Goal: Transaction & Acquisition: Book appointment/travel/reservation

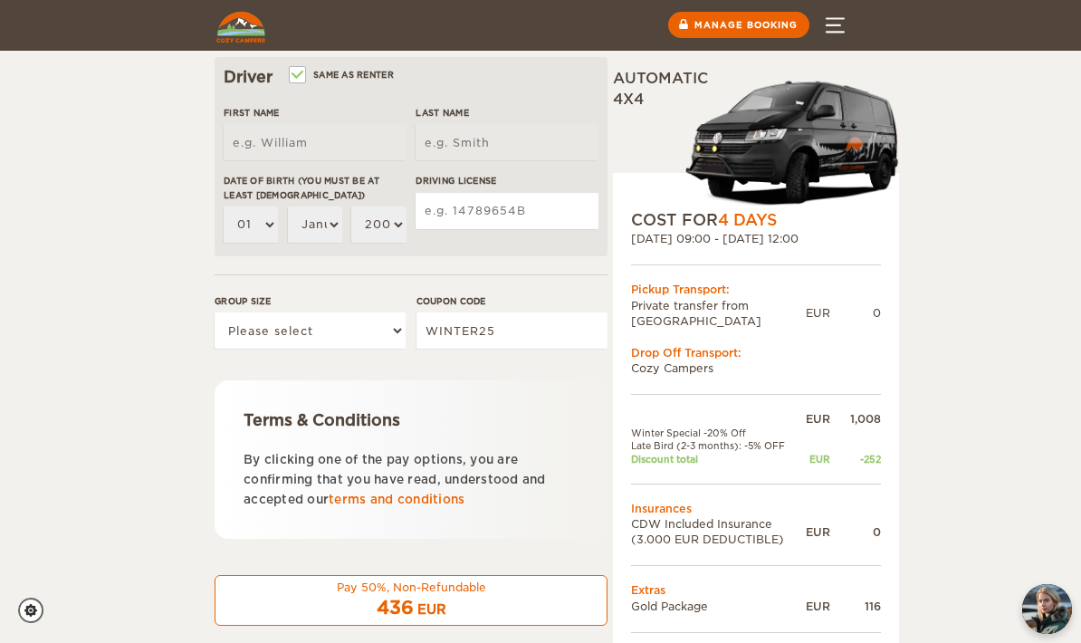
scroll to position [622, 0]
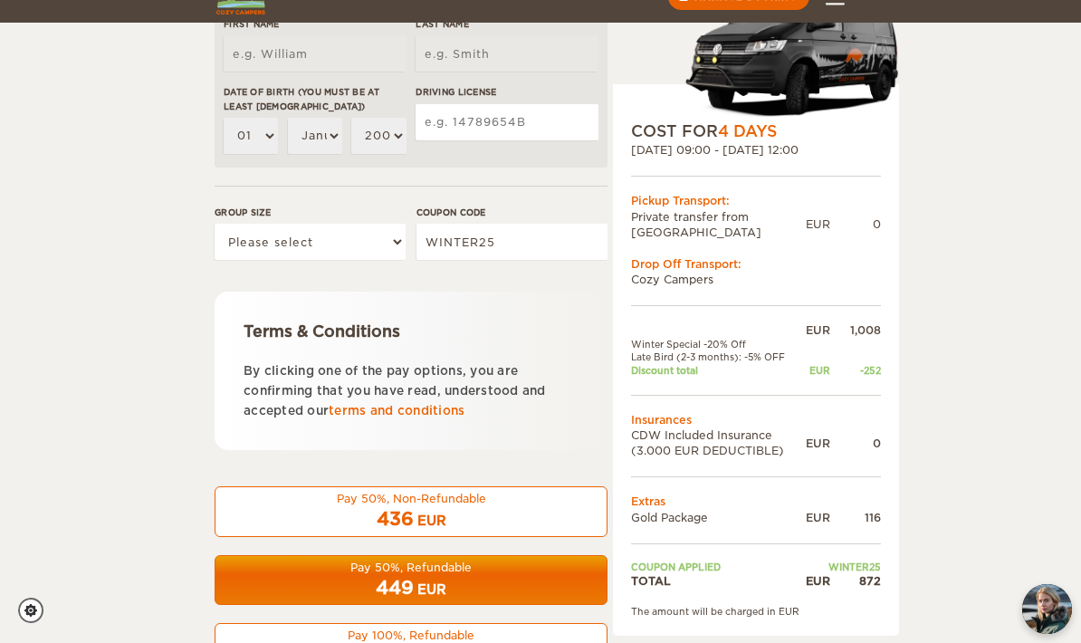
click at [387, 642] on span "872" at bounding box center [395, 656] width 35 height 22
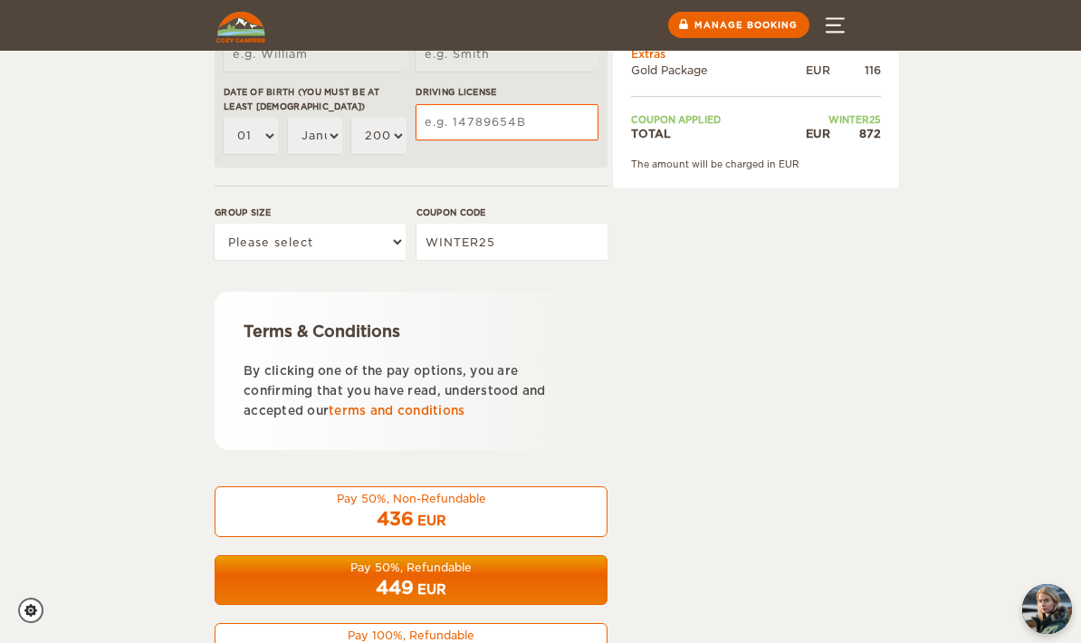
scroll to position [86, 0]
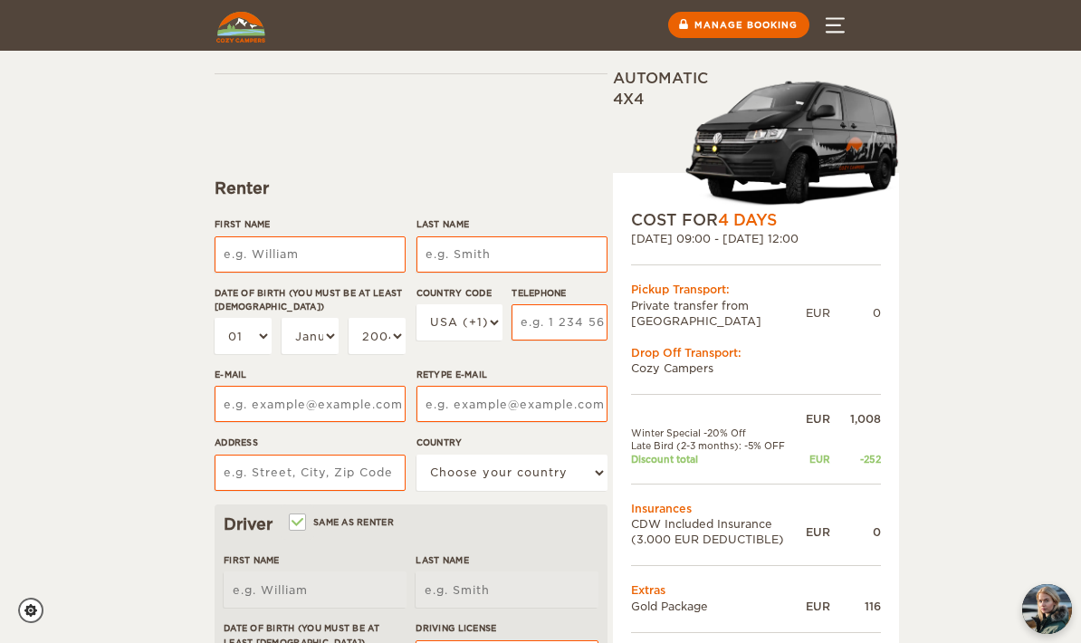
type input "[PERSON_NAME]"
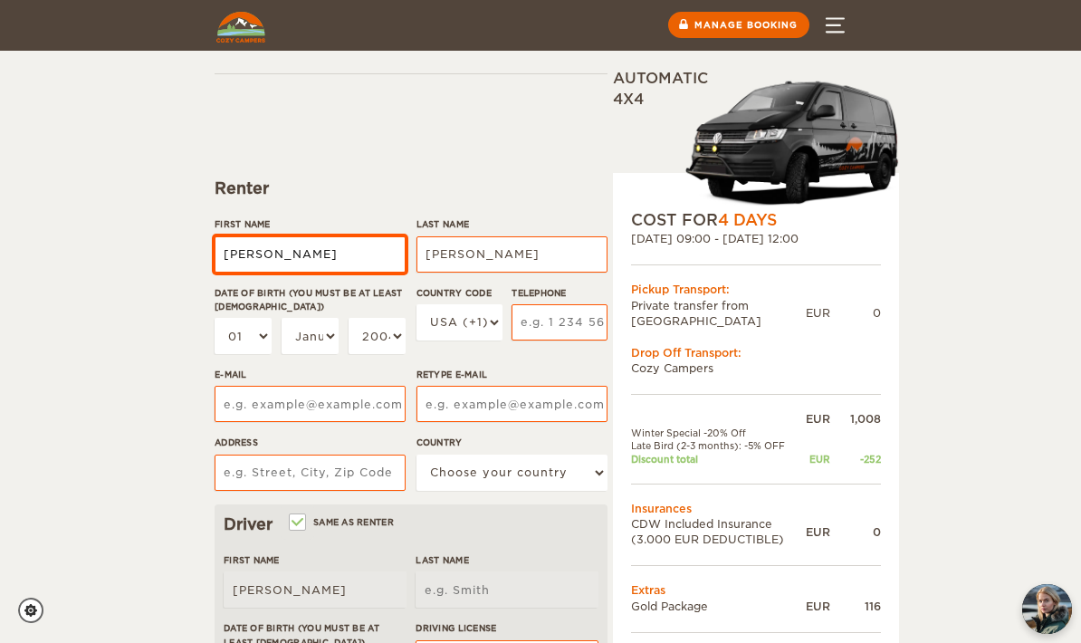
type input "[PERSON_NAME]"
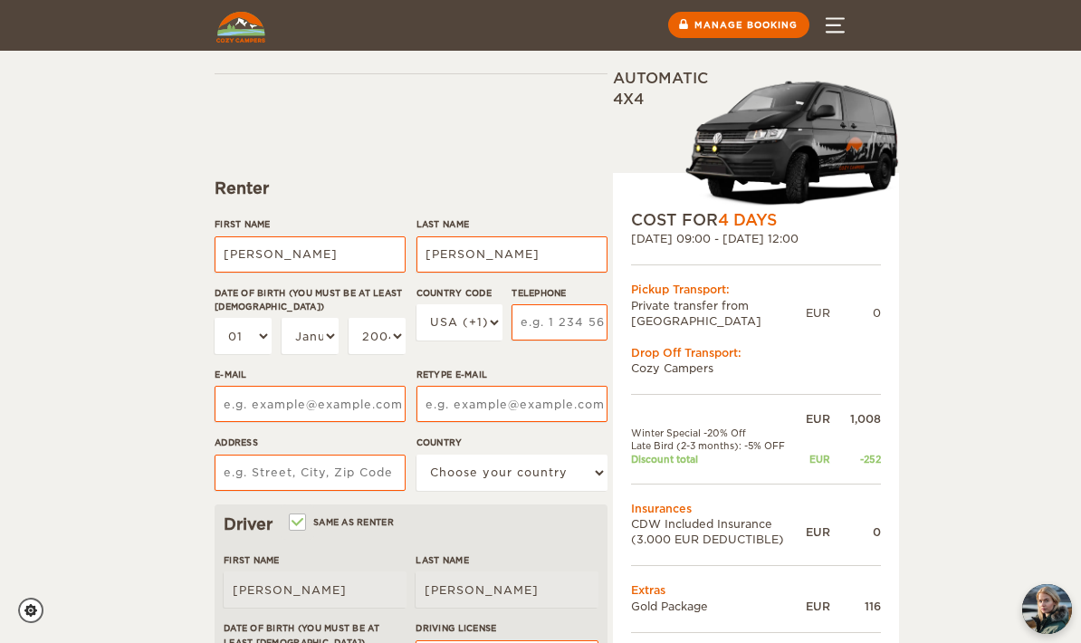
select select "34"
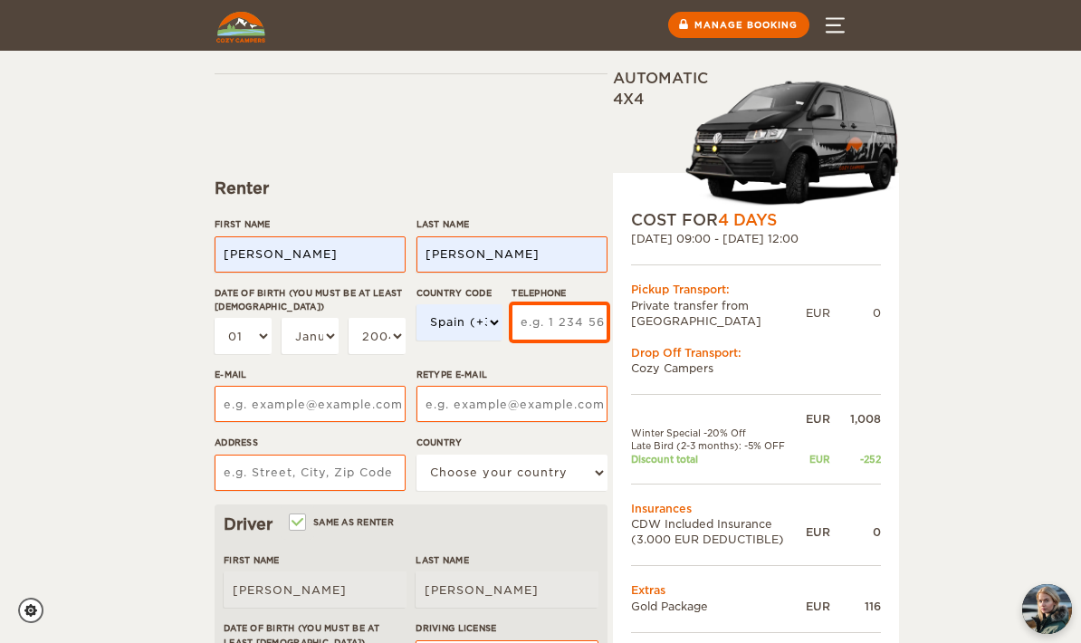
type input "664519390"
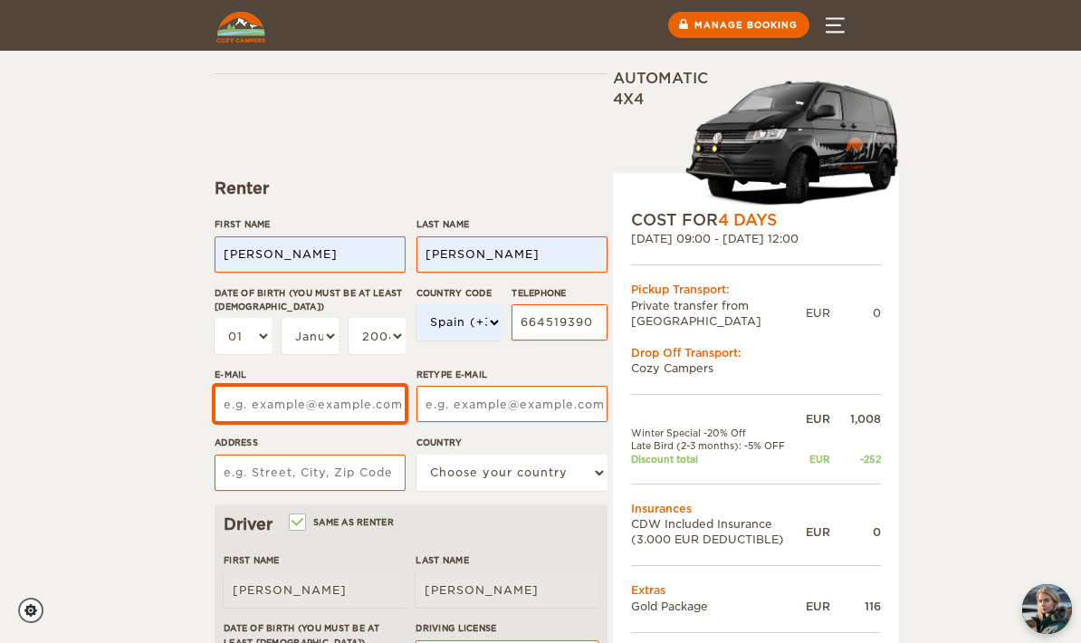
type input "carlitos89bcn@gmail.com"
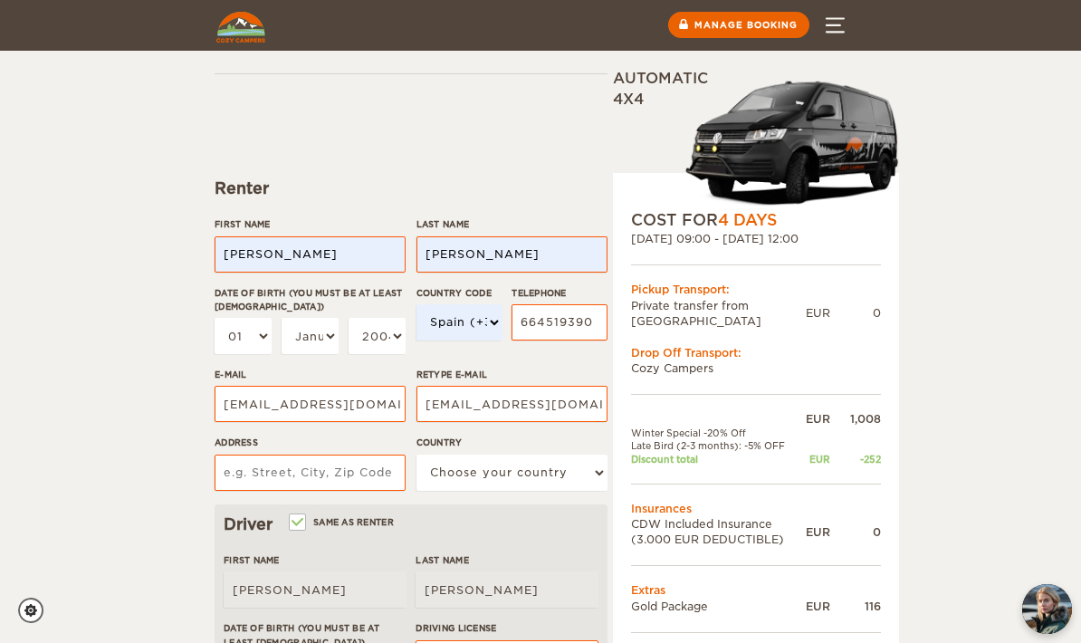
type input "Josep Pla 36-38 Escalera A 7º4ª"
select select "196"
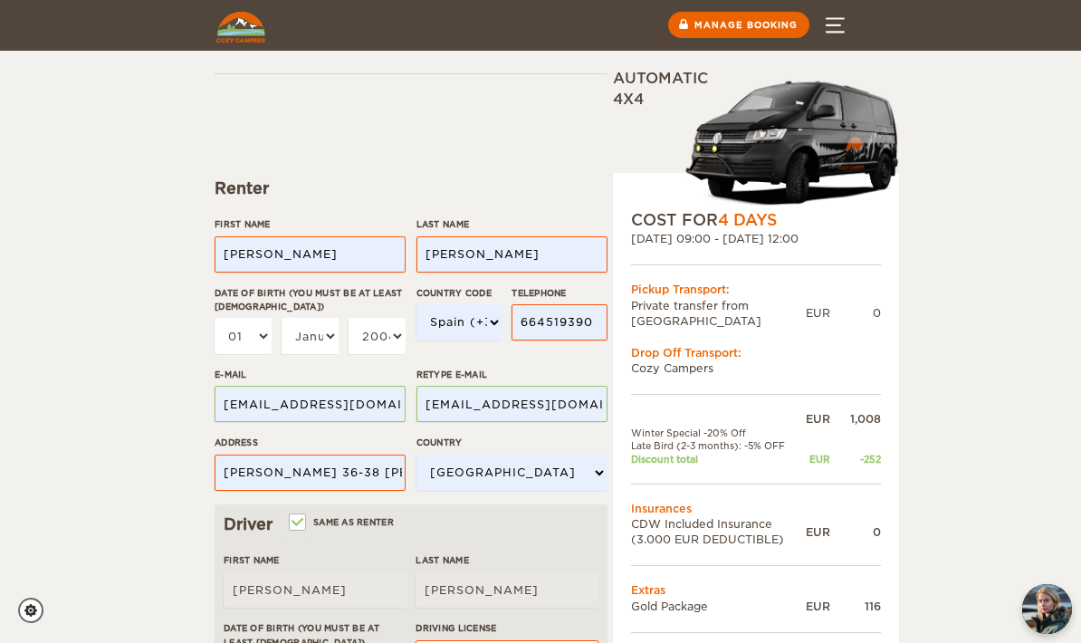
click at [236, 322] on select "01 02 03 04 05 06 07 08 09 10 11 12 13 14 15 16 17 18 19 20 21 22 23 24 25 26 2…" at bounding box center [243, 336] width 57 height 36
select select "20"
click at [318, 339] on select "January February March April May June July August September October November De…" at bounding box center [310, 336] width 57 height 36
select select "04"
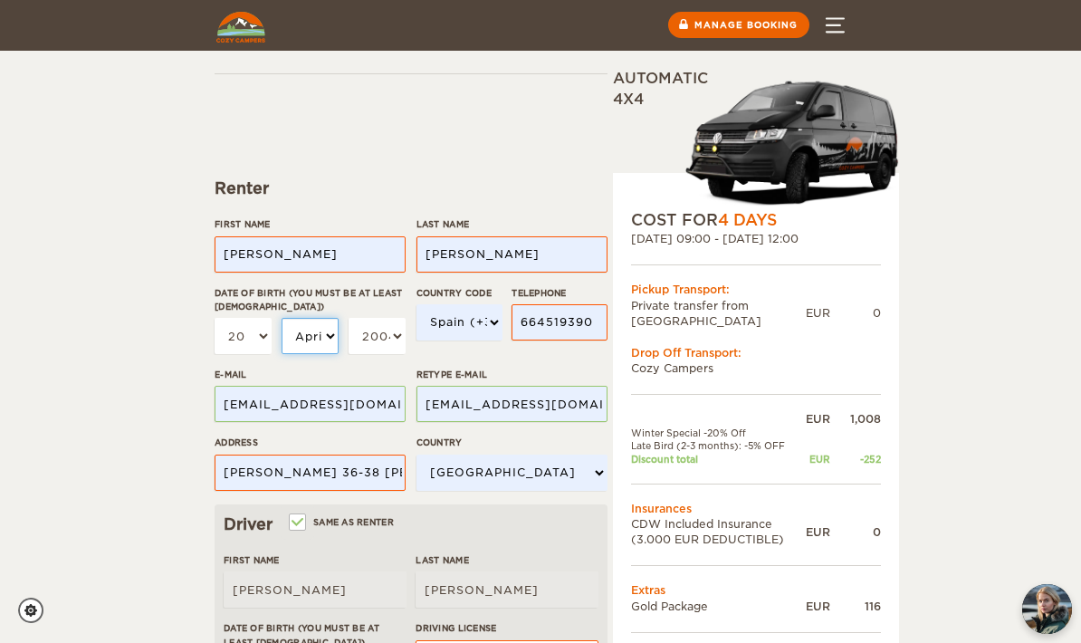
select select "04"
click at [379, 338] on select "2004 2003 2002 2001 2000 1999 1998 1997 1996 1995 1994 1993 1992 1991 1990 1989…" at bounding box center [377, 336] width 57 height 36
select select "1986"
click at [372, 335] on select "2004 2003 2002 2001 2000 1999 1998 1997 1996 1995 1994 1993 1992 1991 1990 1989…" at bounding box center [377, 336] width 57 height 36
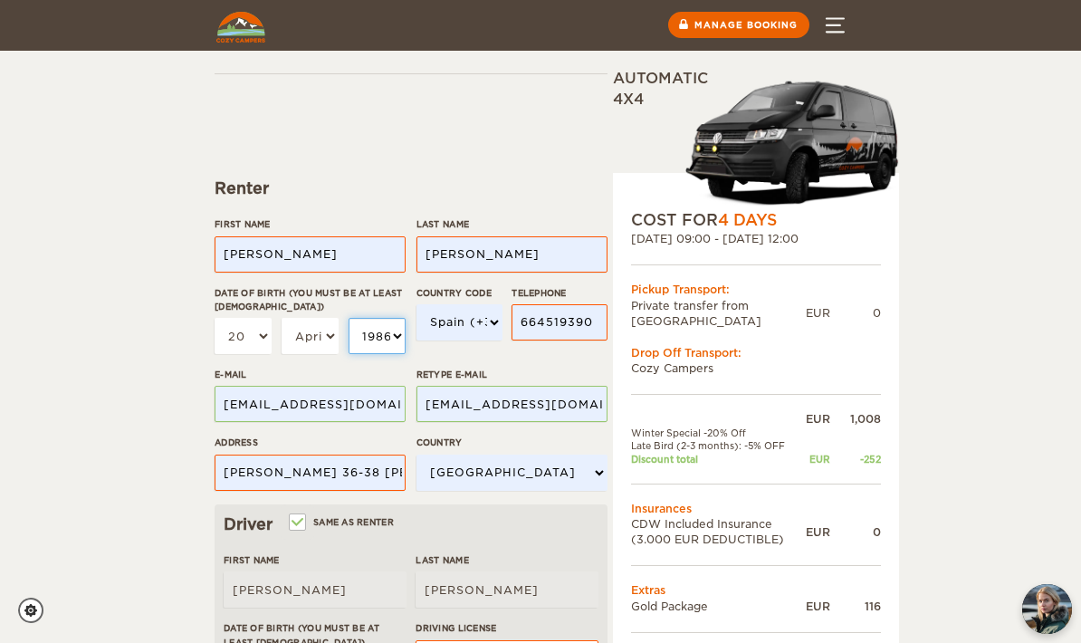
select select "1989"
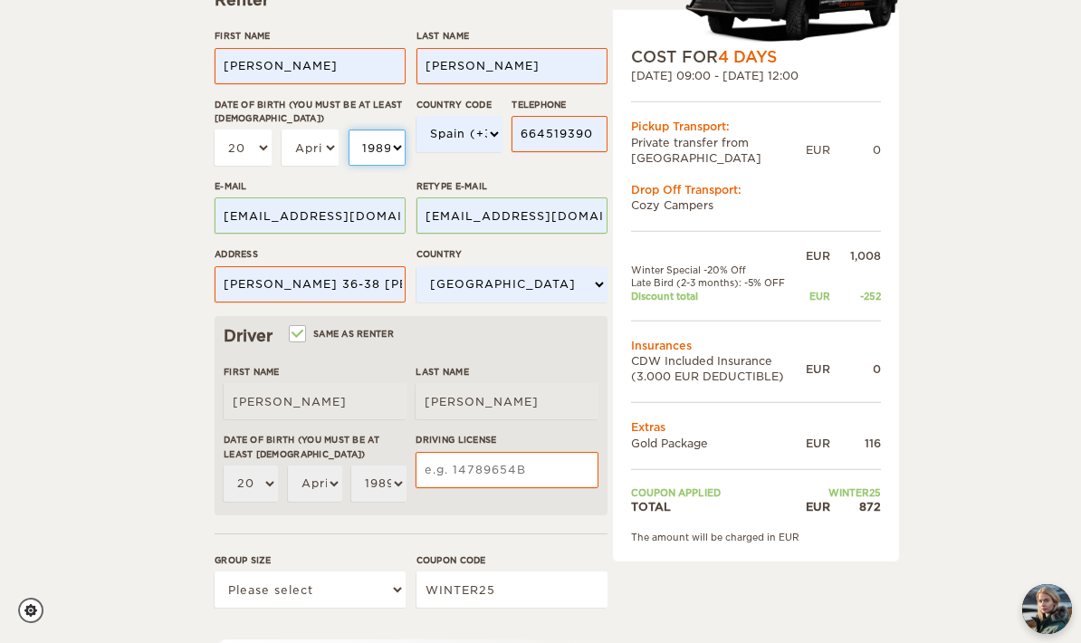
scroll to position [281, 0]
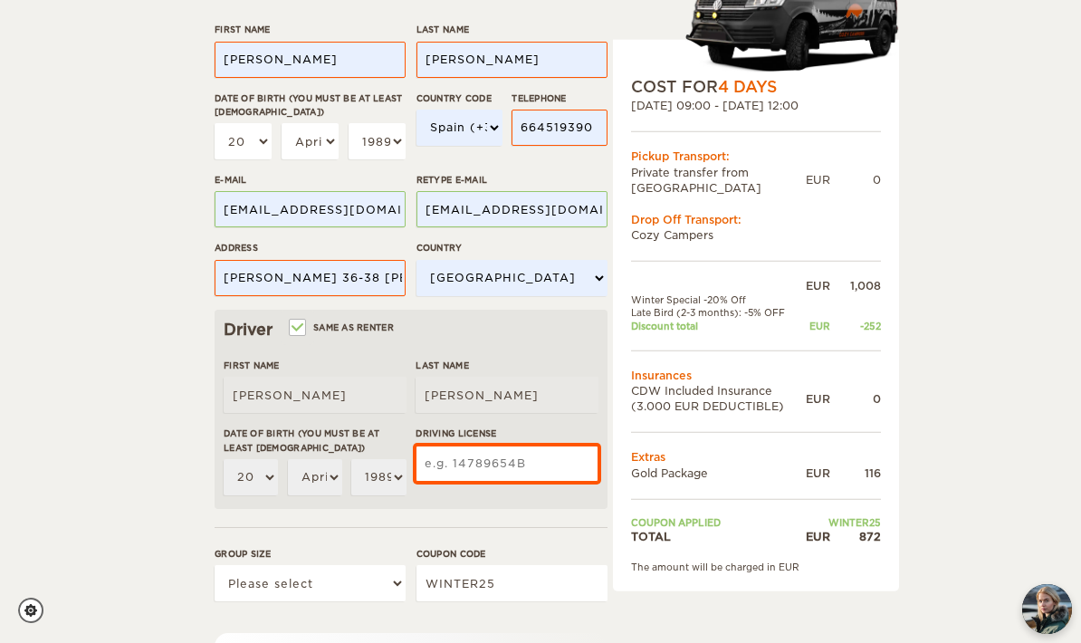
click at [478, 472] on input "Driving License" at bounding box center [507, 463] width 183 height 36
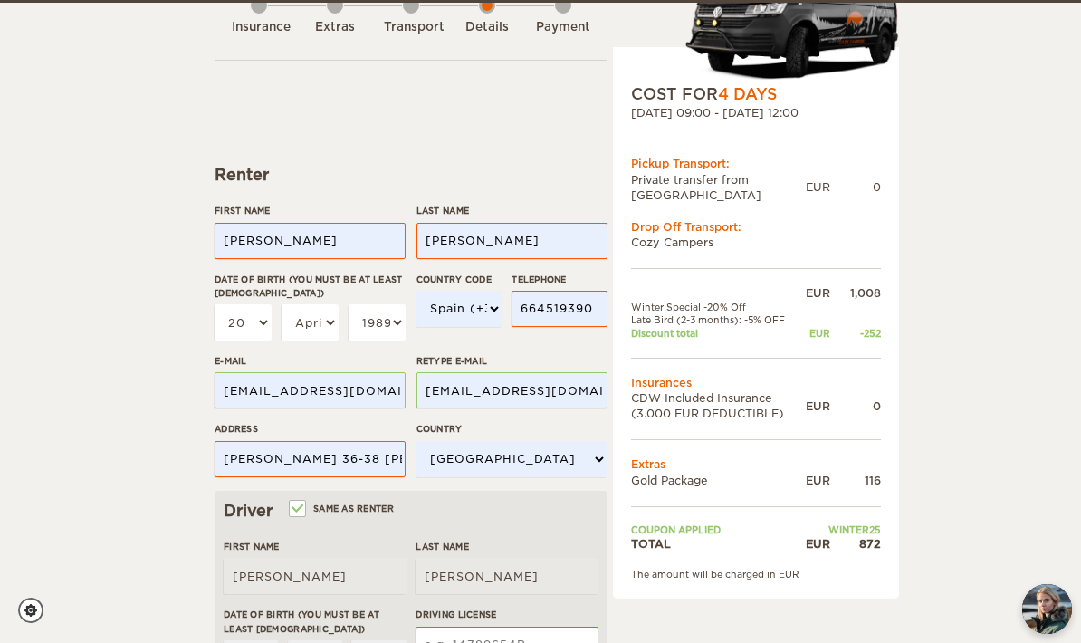
scroll to position [104, 0]
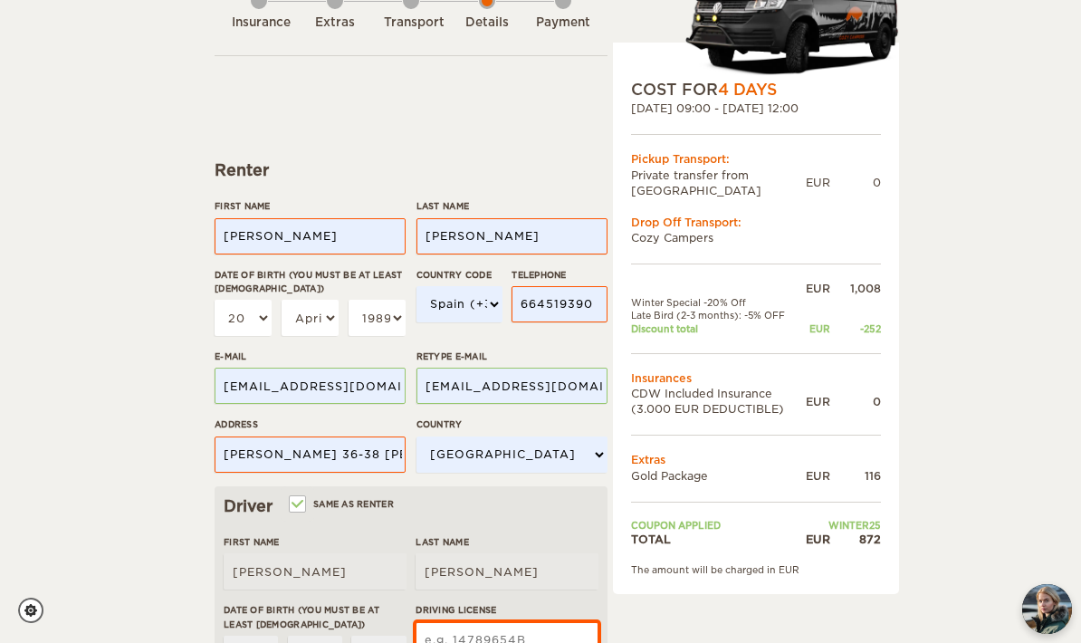
click at [528, 626] on input "Driving License" at bounding box center [507, 640] width 183 height 36
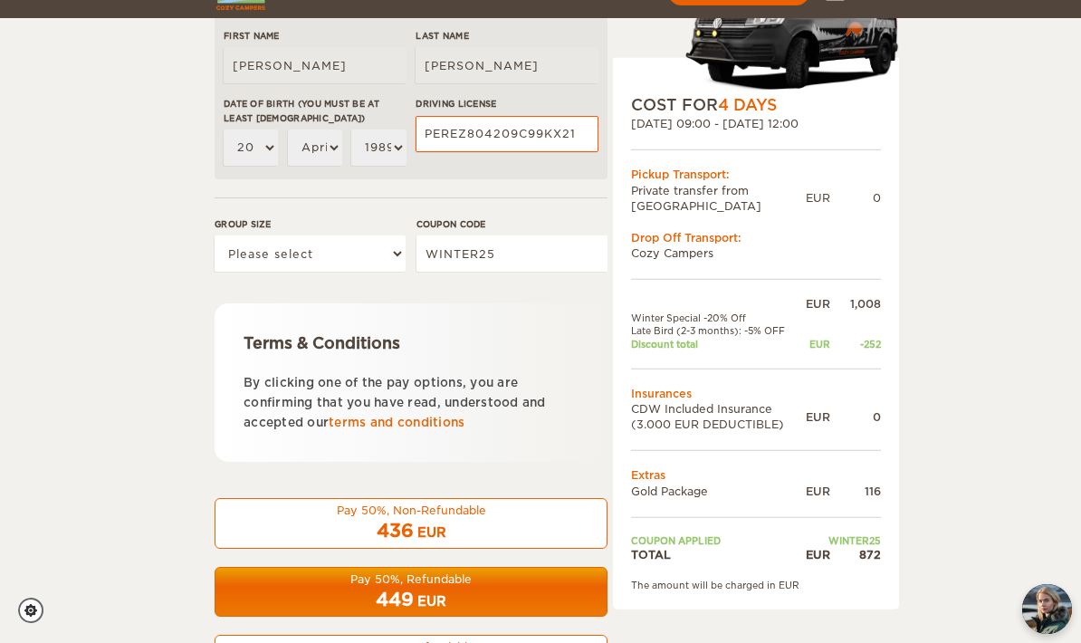
scroll to position [622, 0]
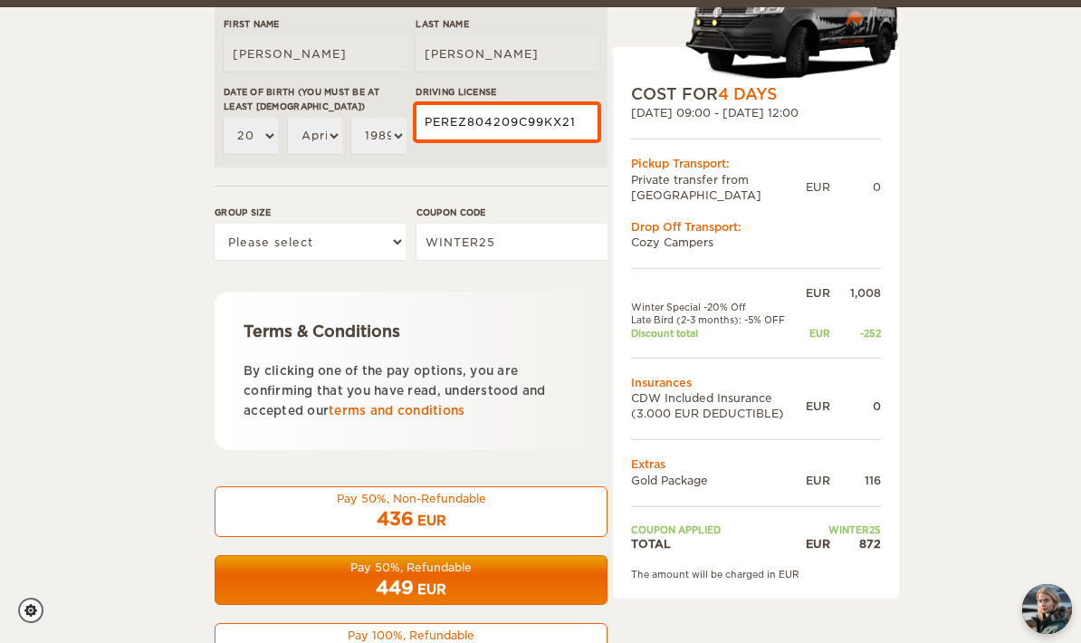
type input "PEREZ804209C99KX21"
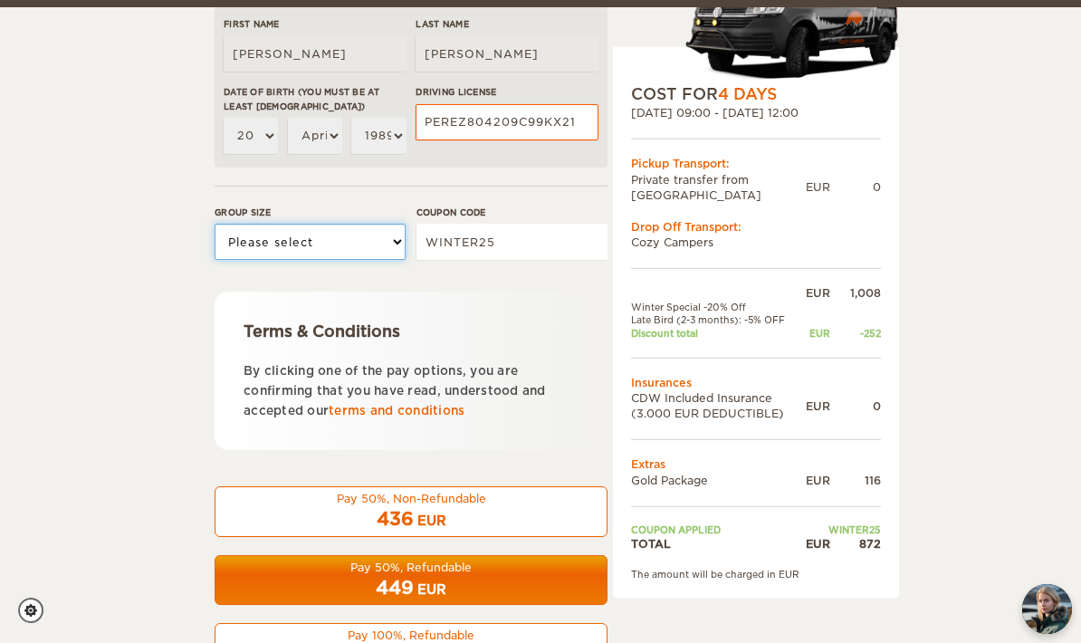
click at [339, 250] on select "Please select 1 2" at bounding box center [310, 242] width 191 height 36
select select "2"
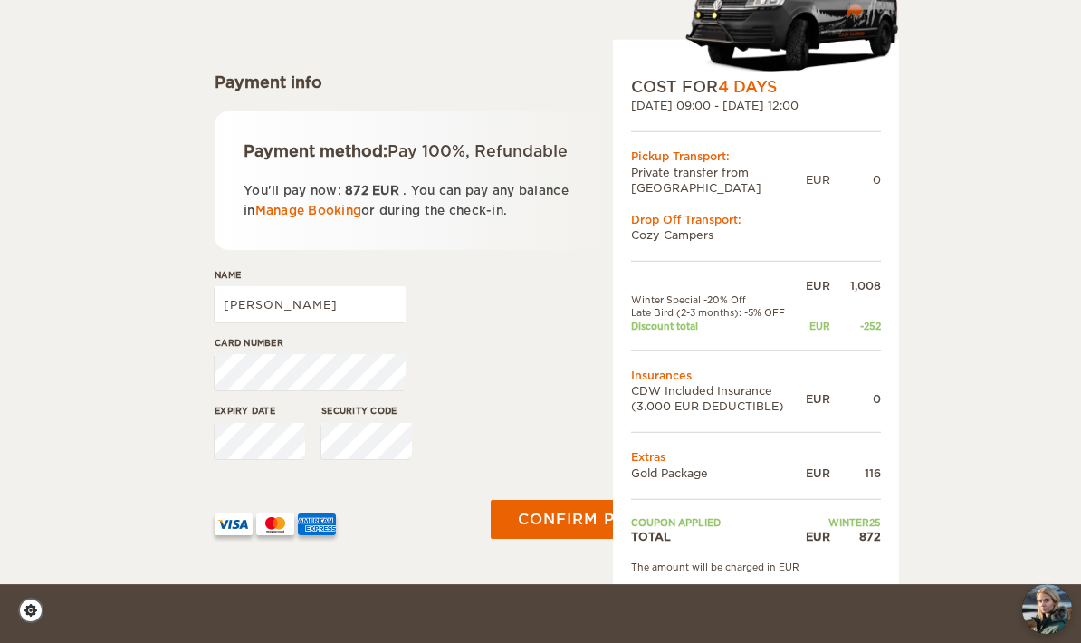
scroll to position [191, 0]
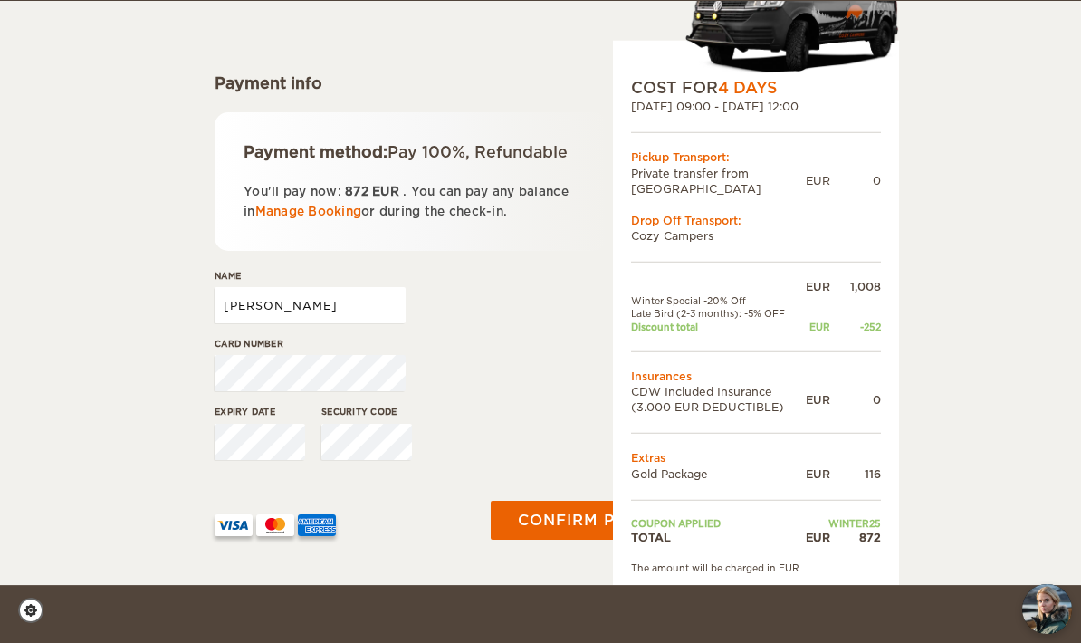
click at [349, 323] on input "[PERSON_NAME]" at bounding box center [310, 305] width 191 height 36
click at [243, 323] on input "[PERSON_NAME]" at bounding box center [310, 305] width 191 height 36
type input "[PERSON_NAME]"
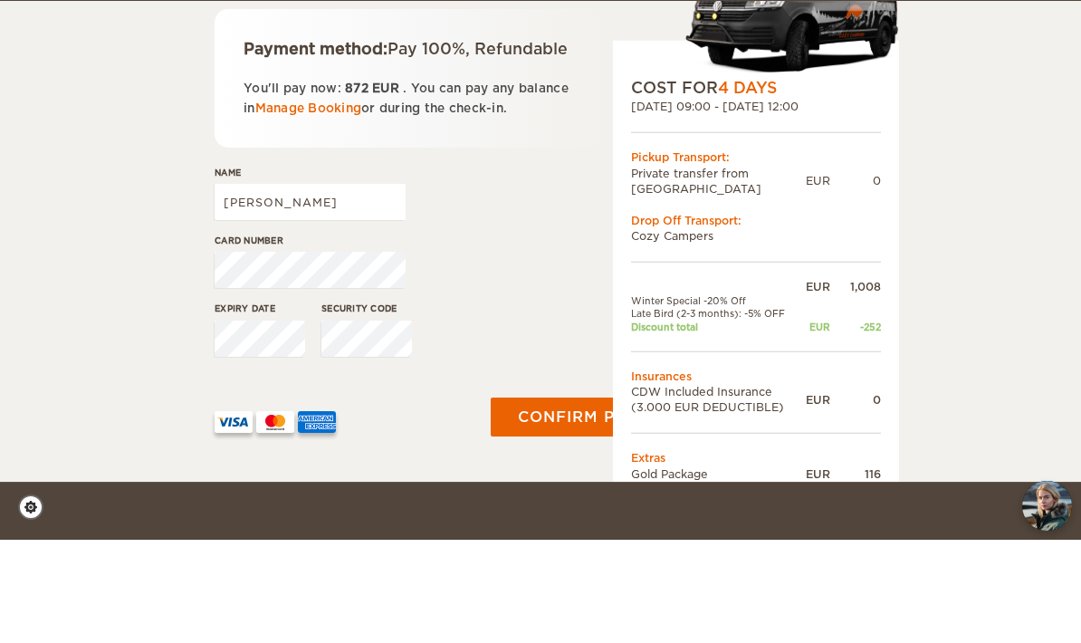
click at [554, 501] on button "Confirm payment" at bounding box center [602, 521] width 222 height 40
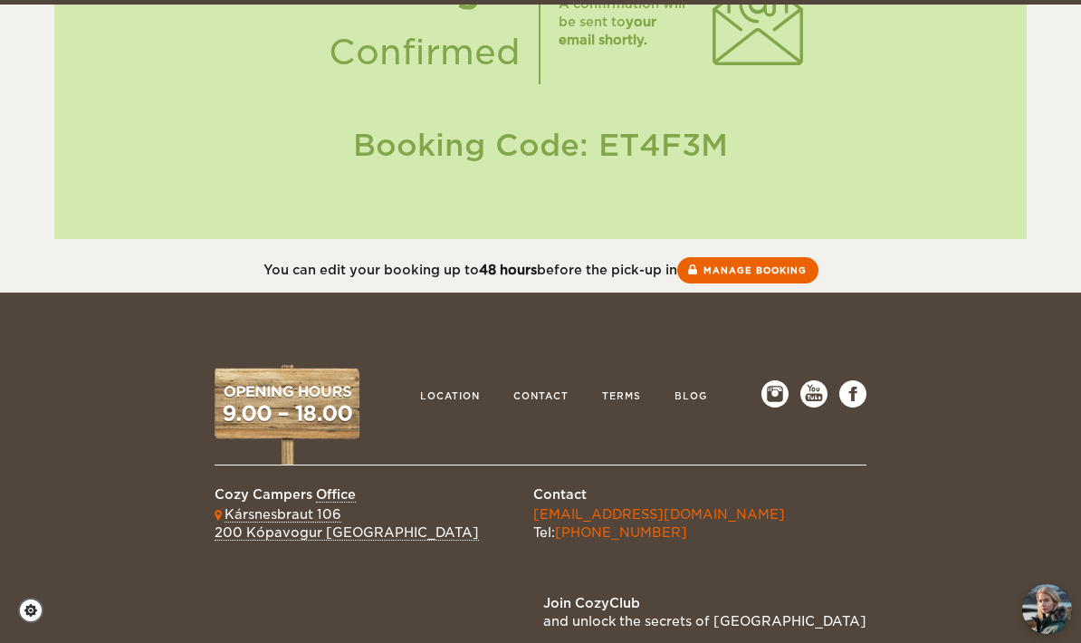
scroll to position [275, 0]
